Goal: Task Accomplishment & Management: Complete application form

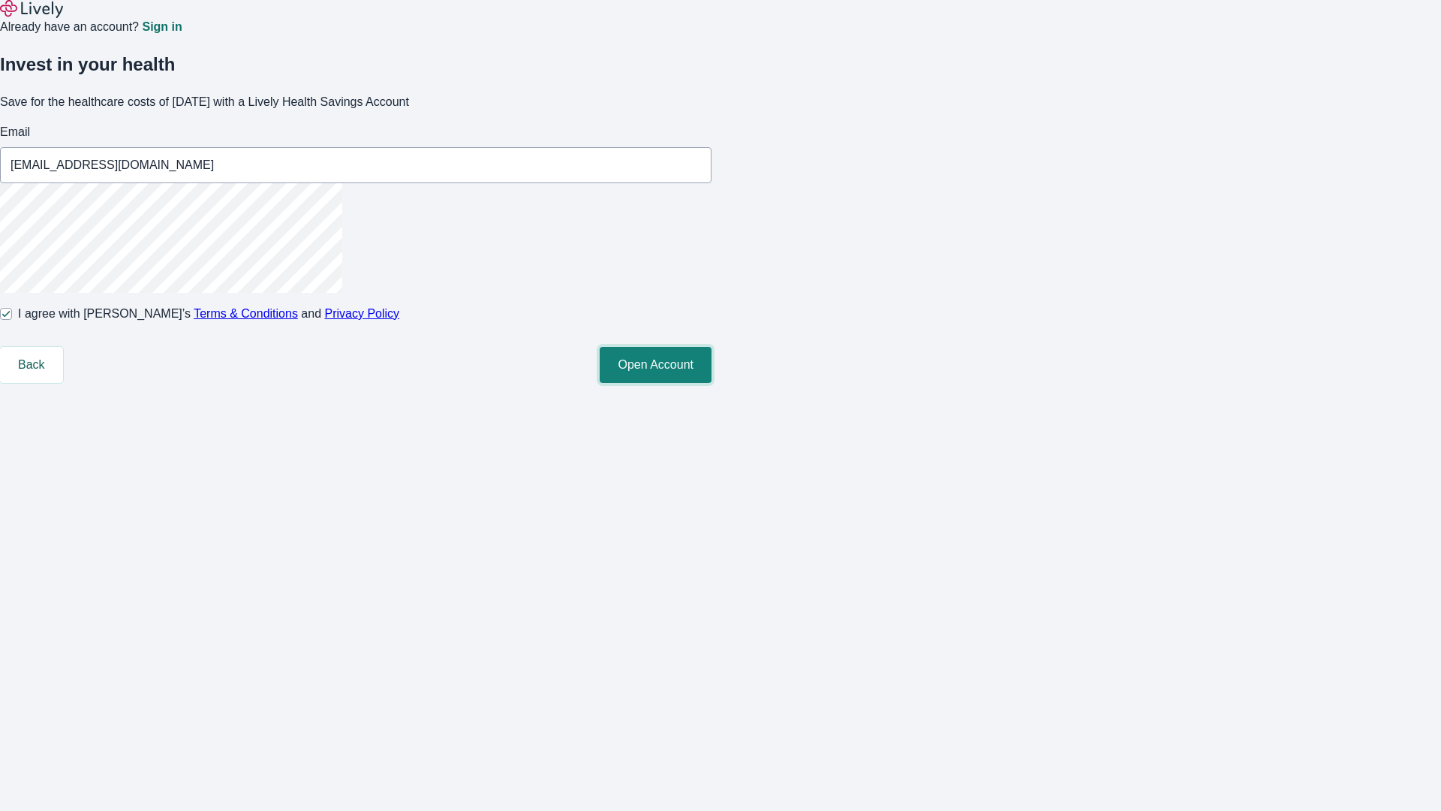
click at [711, 383] on button "Open Account" at bounding box center [656, 365] width 112 height 36
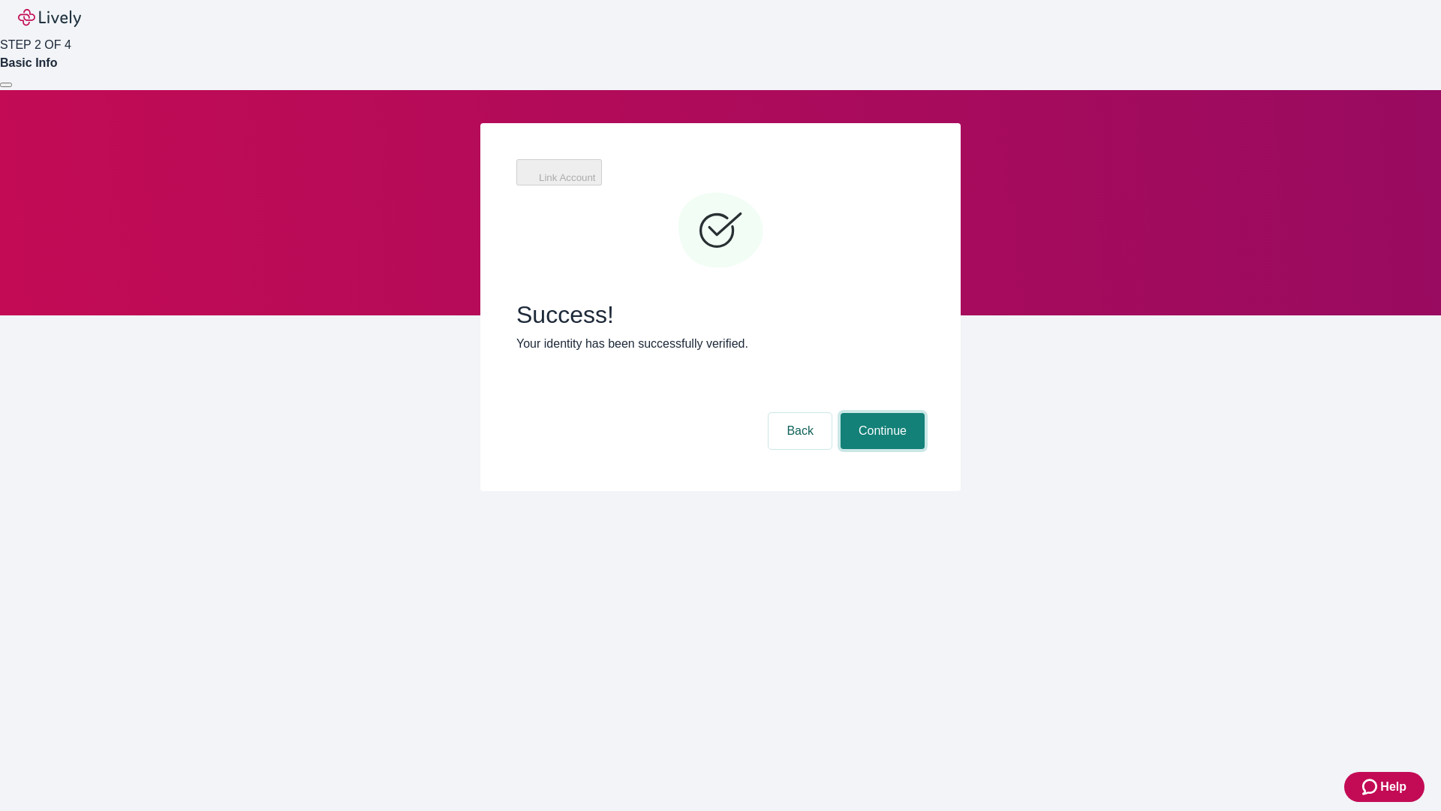
click at [880, 413] on button "Continue" at bounding box center [883, 431] width 84 height 36
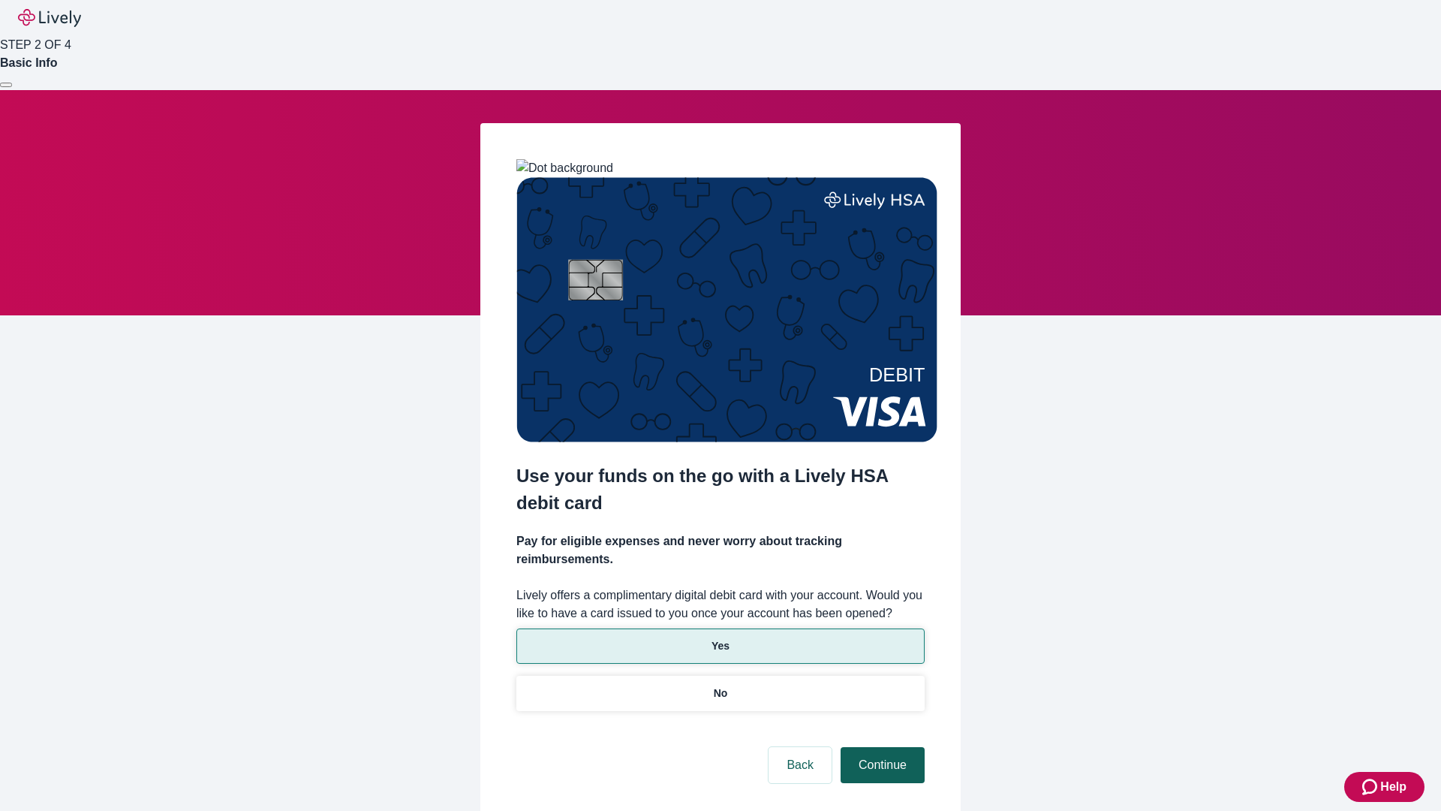
click at [720, 638] on p "Yes" at bounding box center [720, 646] width 18 height 16
click at [880, 747] on button "Continue" at bounding box center [883, 765] width 84 height 36
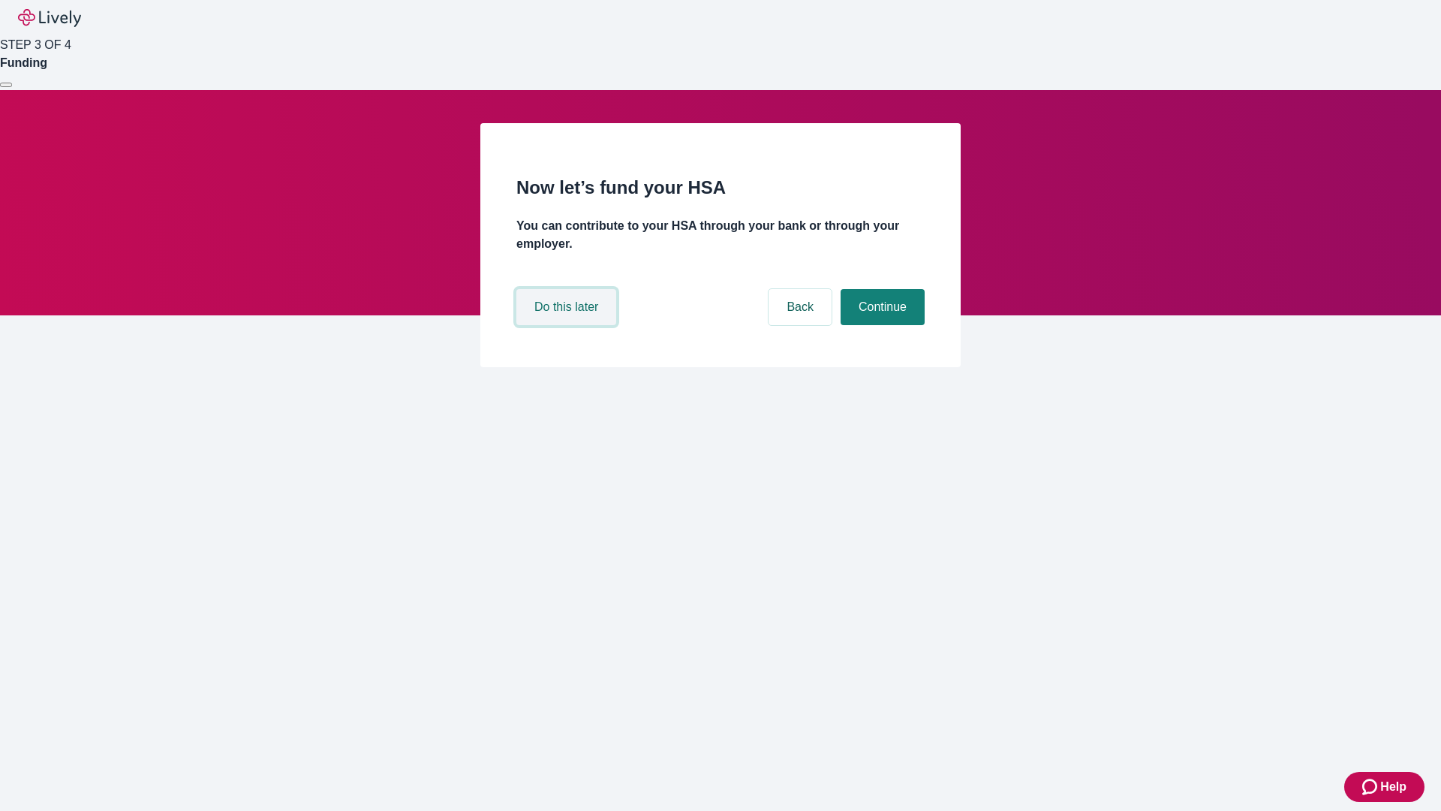
click at [568, 325] on button "Do this later" at bounding box center [566, 307] width 100 height 36
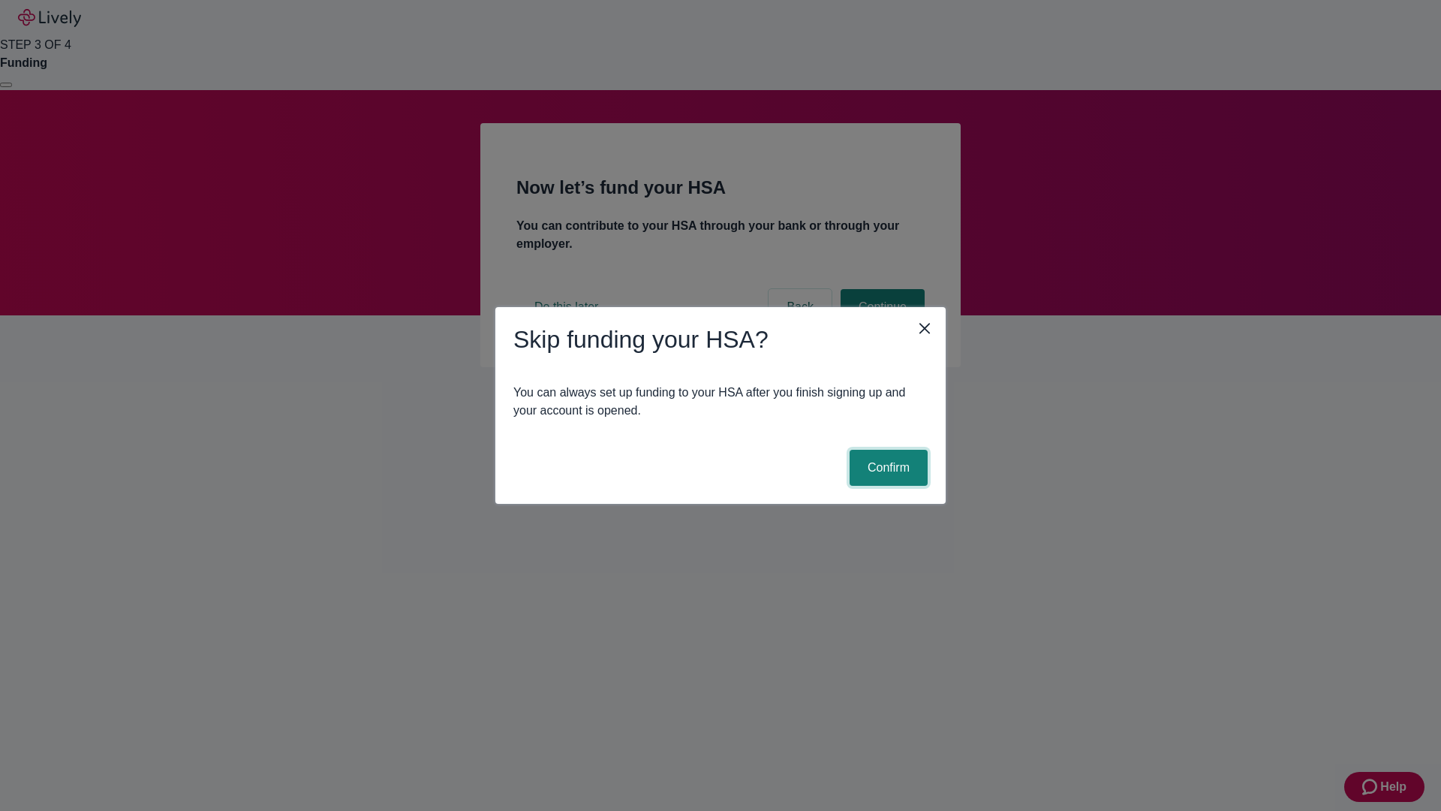
click at [886, 468] on button "Confirm" at bounding box center [889, 468] width 78 height 36
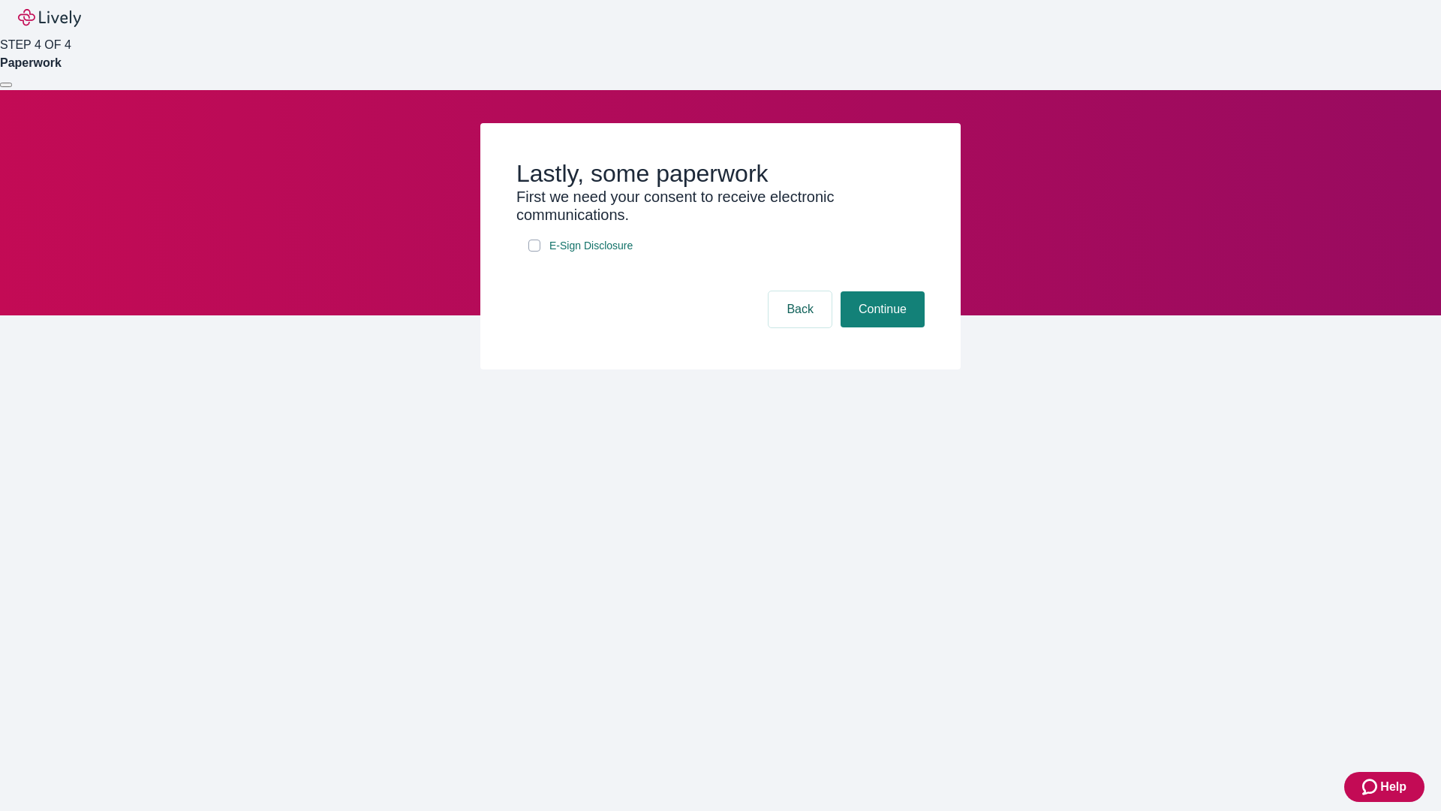
click at [534, 251] on input "E-Sign Disclosure" at bounding box center [534, 245] width 12 height 12
checkbox input "true"
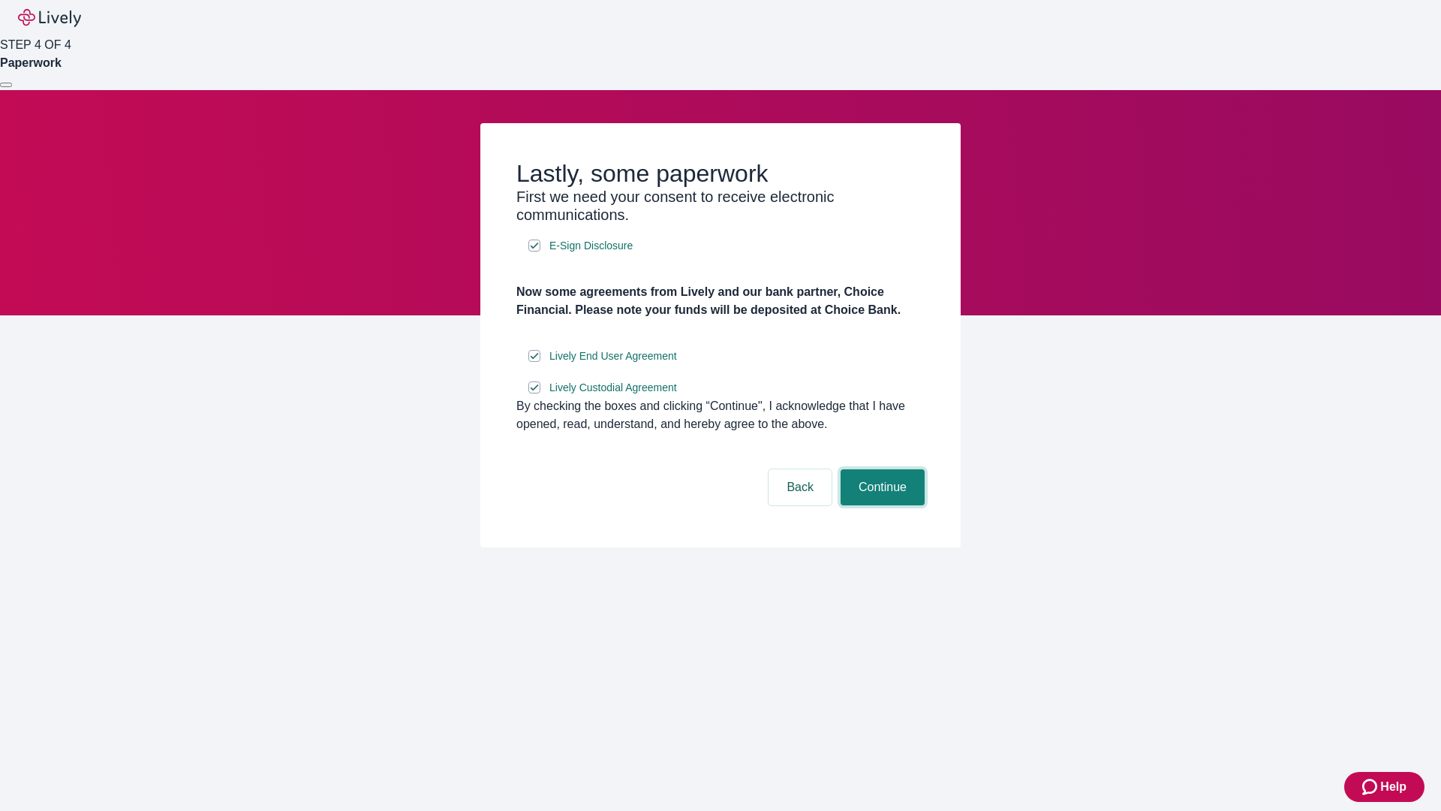
click at [880, 505] on button "Continue" at bounding box center [883, 487] width 84 height 36
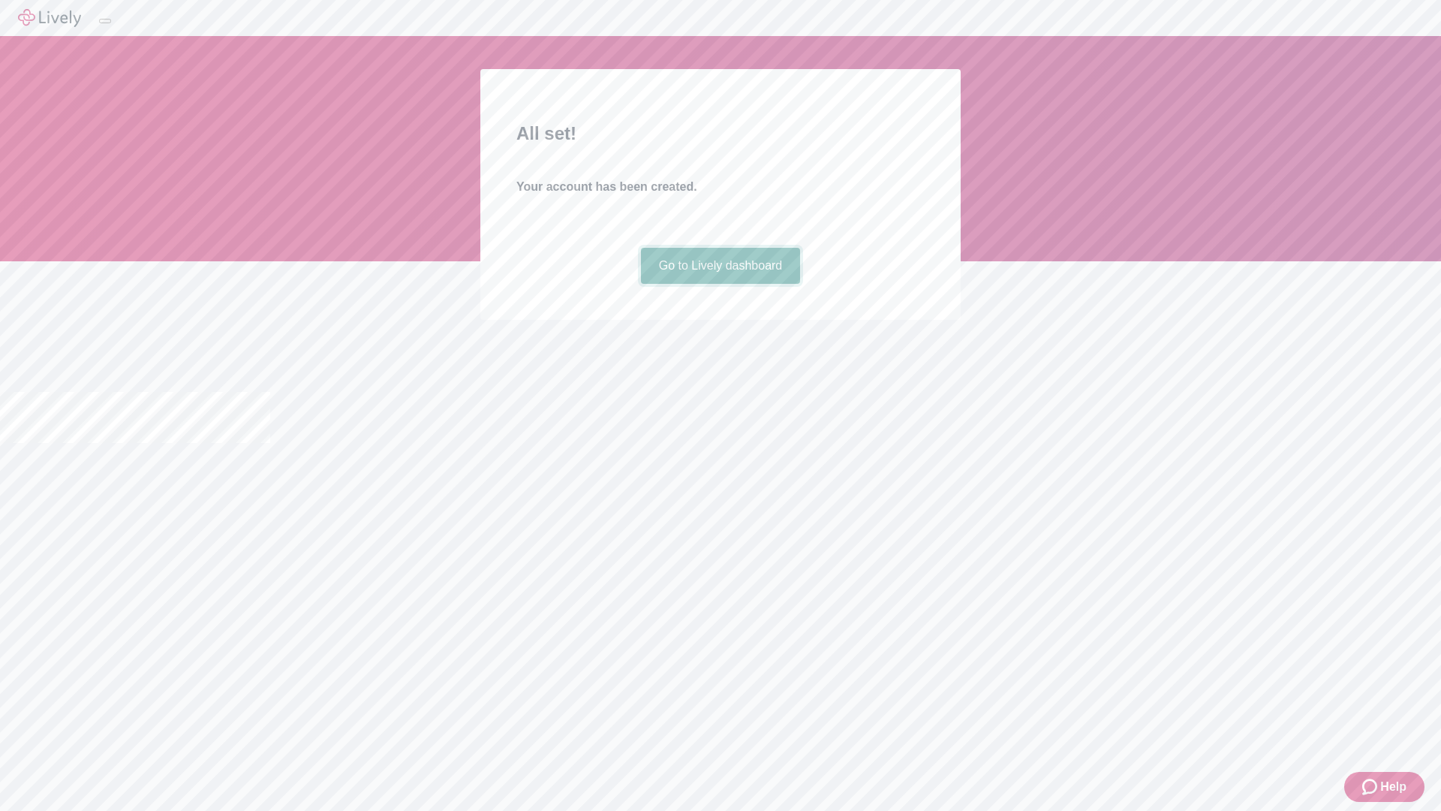
click at [720, 284] on link "Go to Lively dashboard" at bounding box center [721, 266] width 160 height 36
